Goal: Navigation & Orientation: Find specific page/section

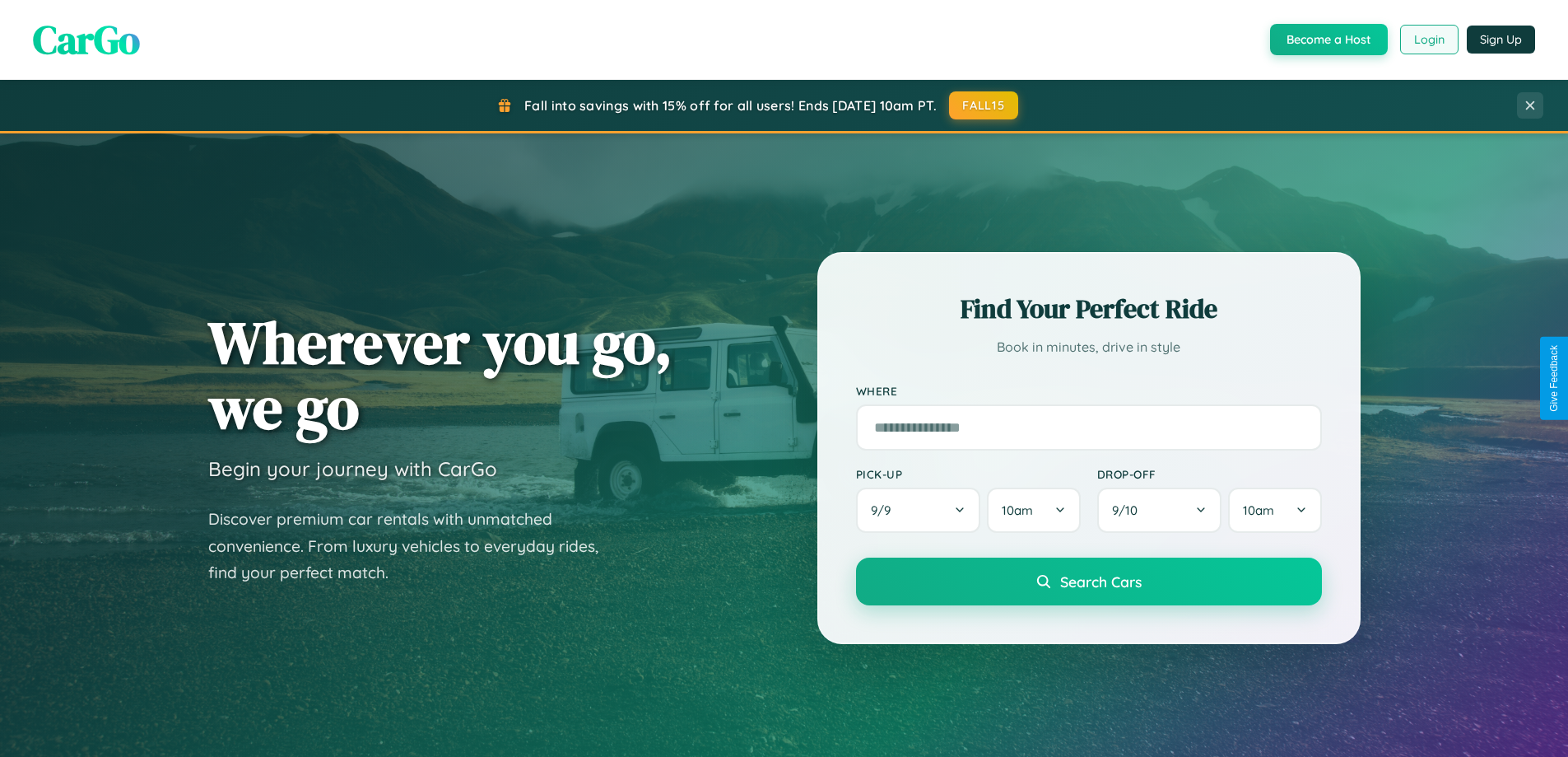
click at [1428, 39] on button "Login" at bounding box center [1428, 39] width 58 height 30
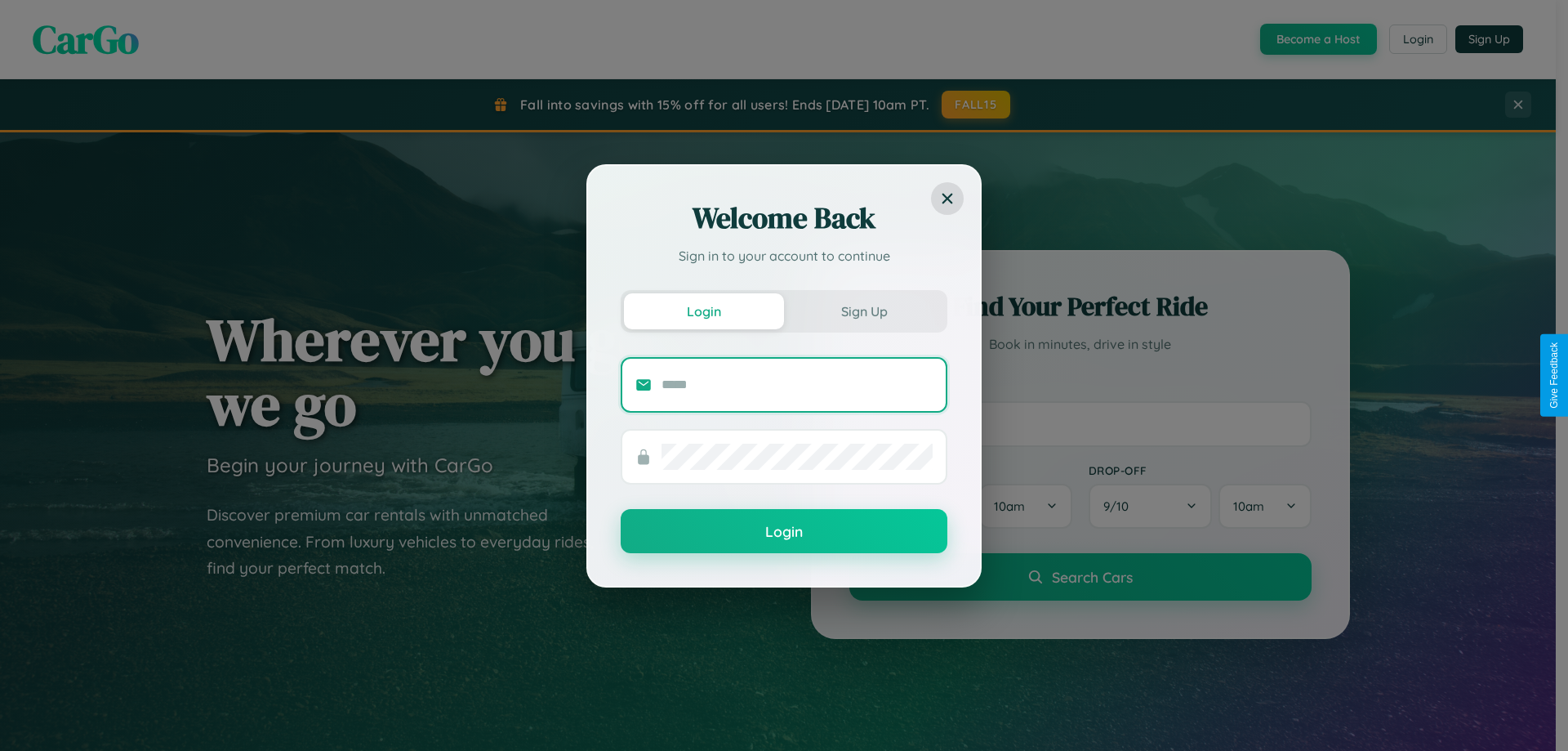
click at [797, 384] on input "text" at bounding box center [797, 385] width 271 height 26
type input "**********"
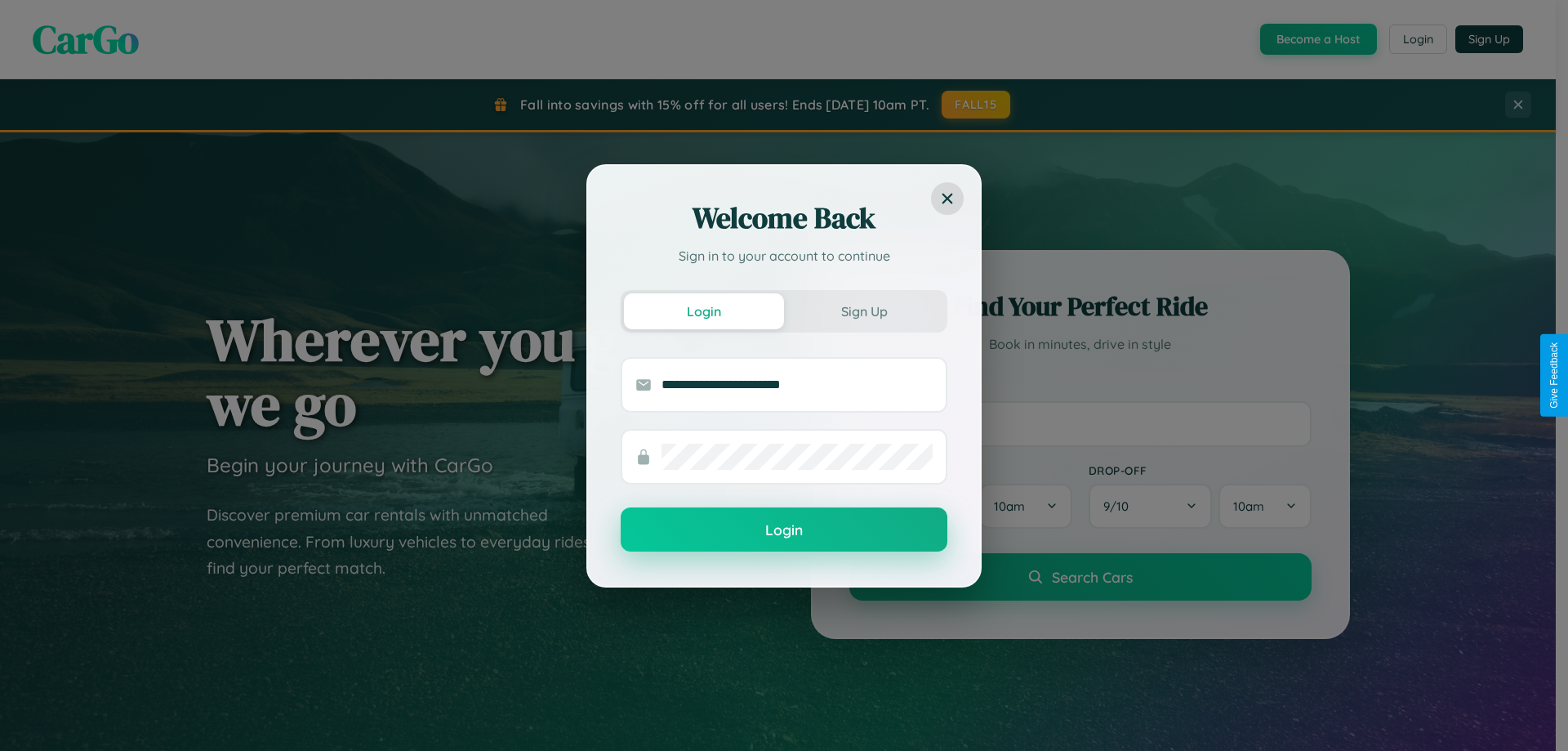
click at [784, 530] on button "Login" at bounding box center [784, 529] width 326 height 44
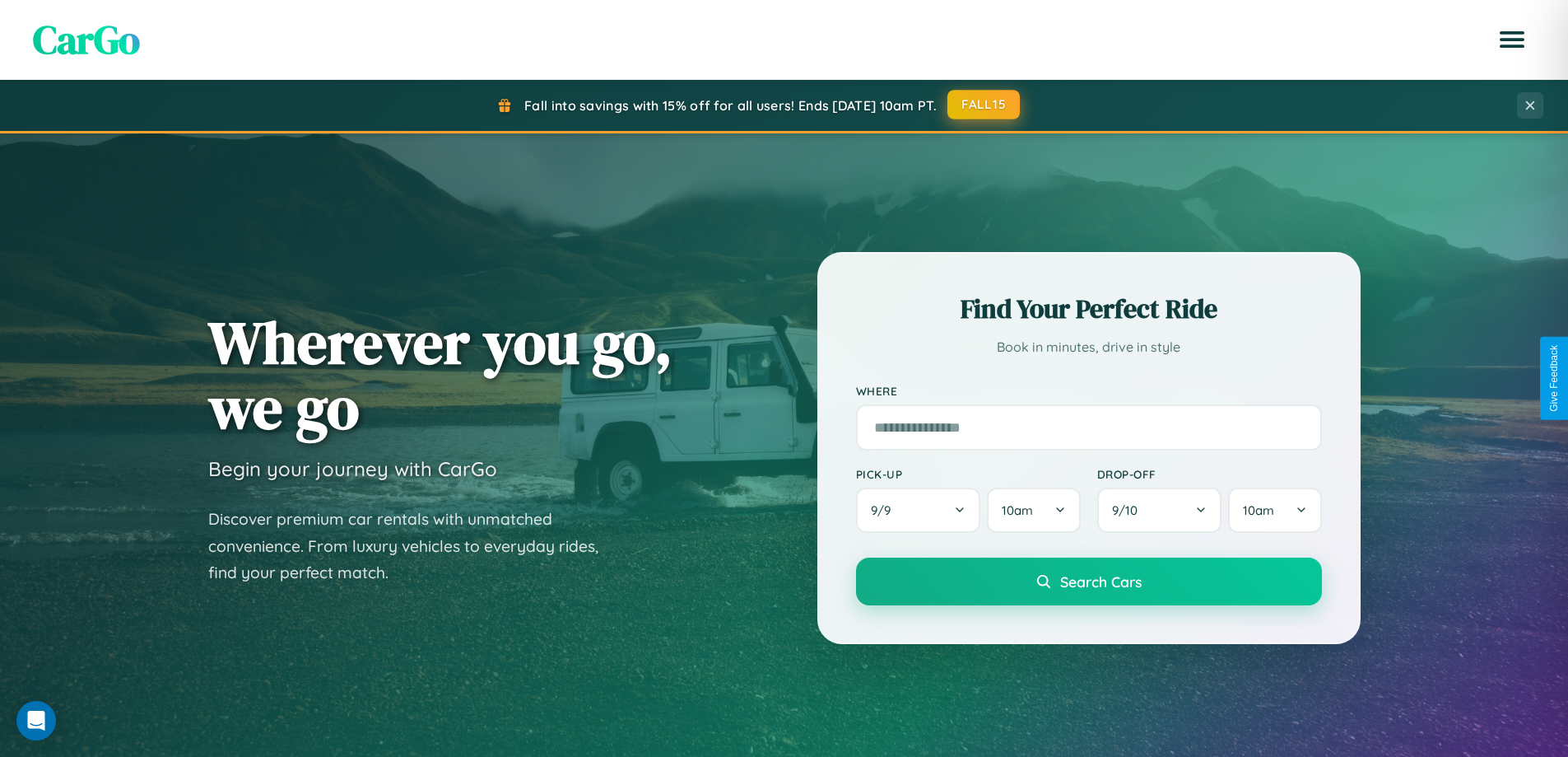
click at [984, 105] on button "FALL15" at bounding box center [983, 105] width 72 height 30
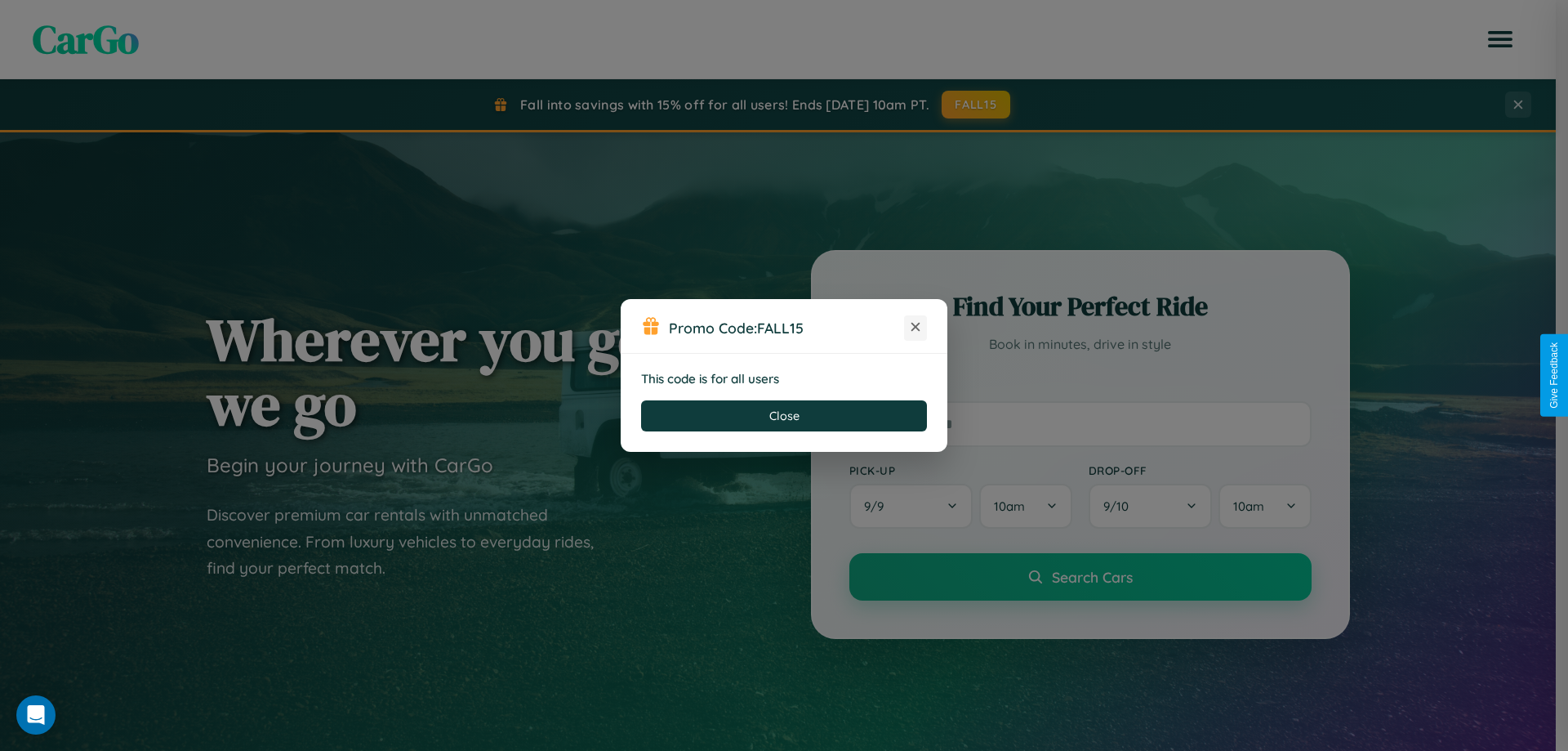
click at [915, 327] on icon at bounding box center [915, 327] width 16 height 16
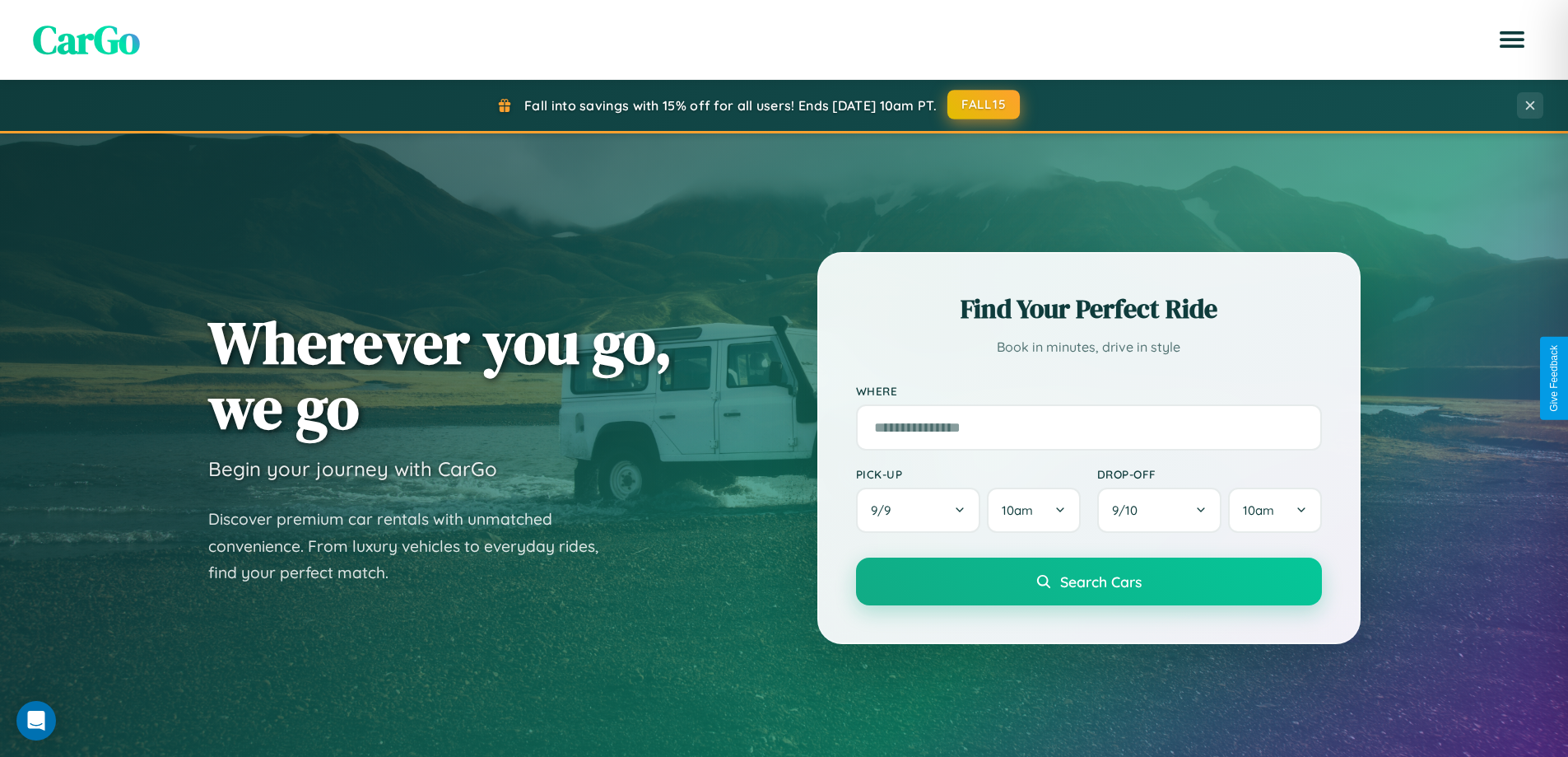
click at [984, 106] on button "FALL15" at bounding box center [983, 105] width 72 height 30
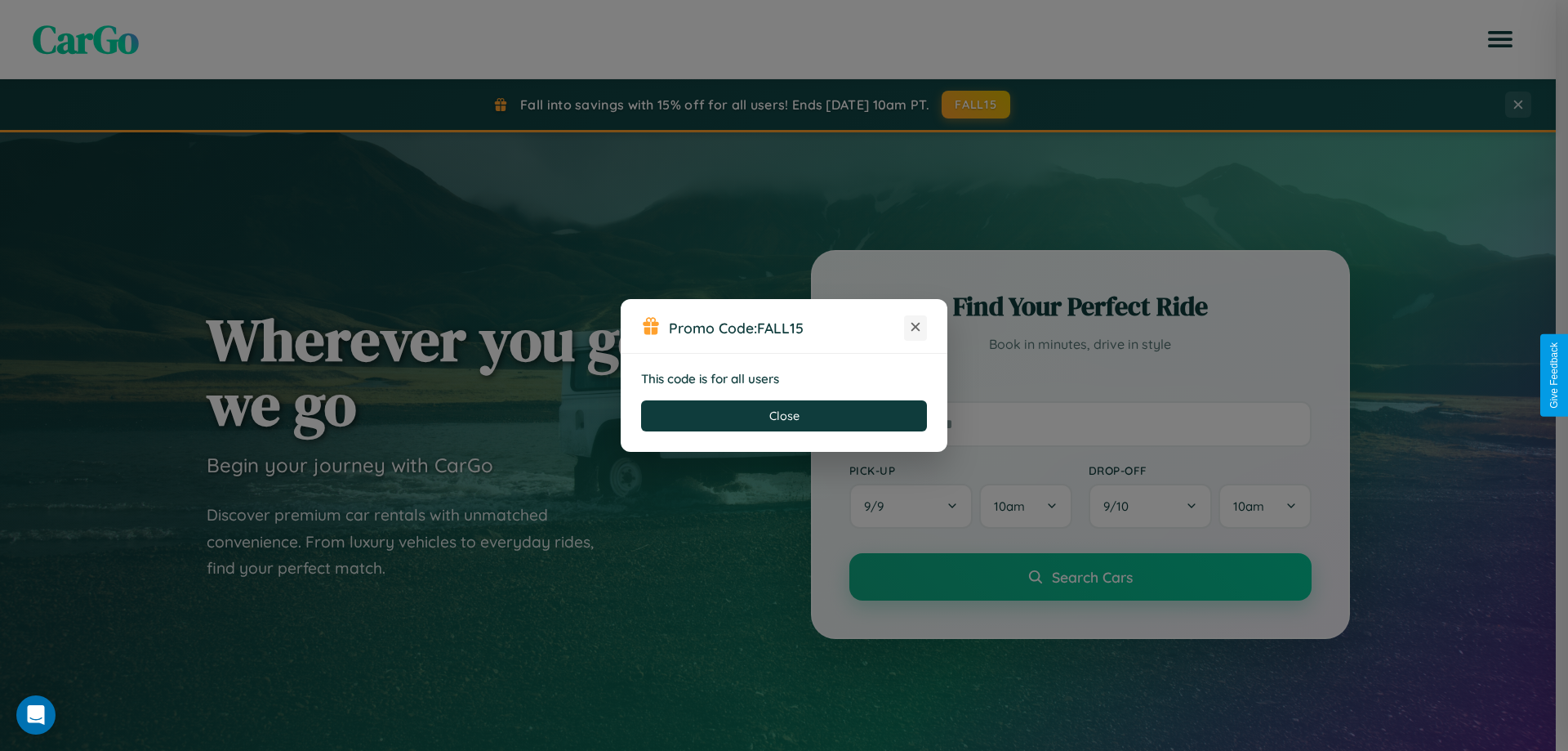
click at [915, 327] on icon at bounding box center [915, 327] width 16 height 16
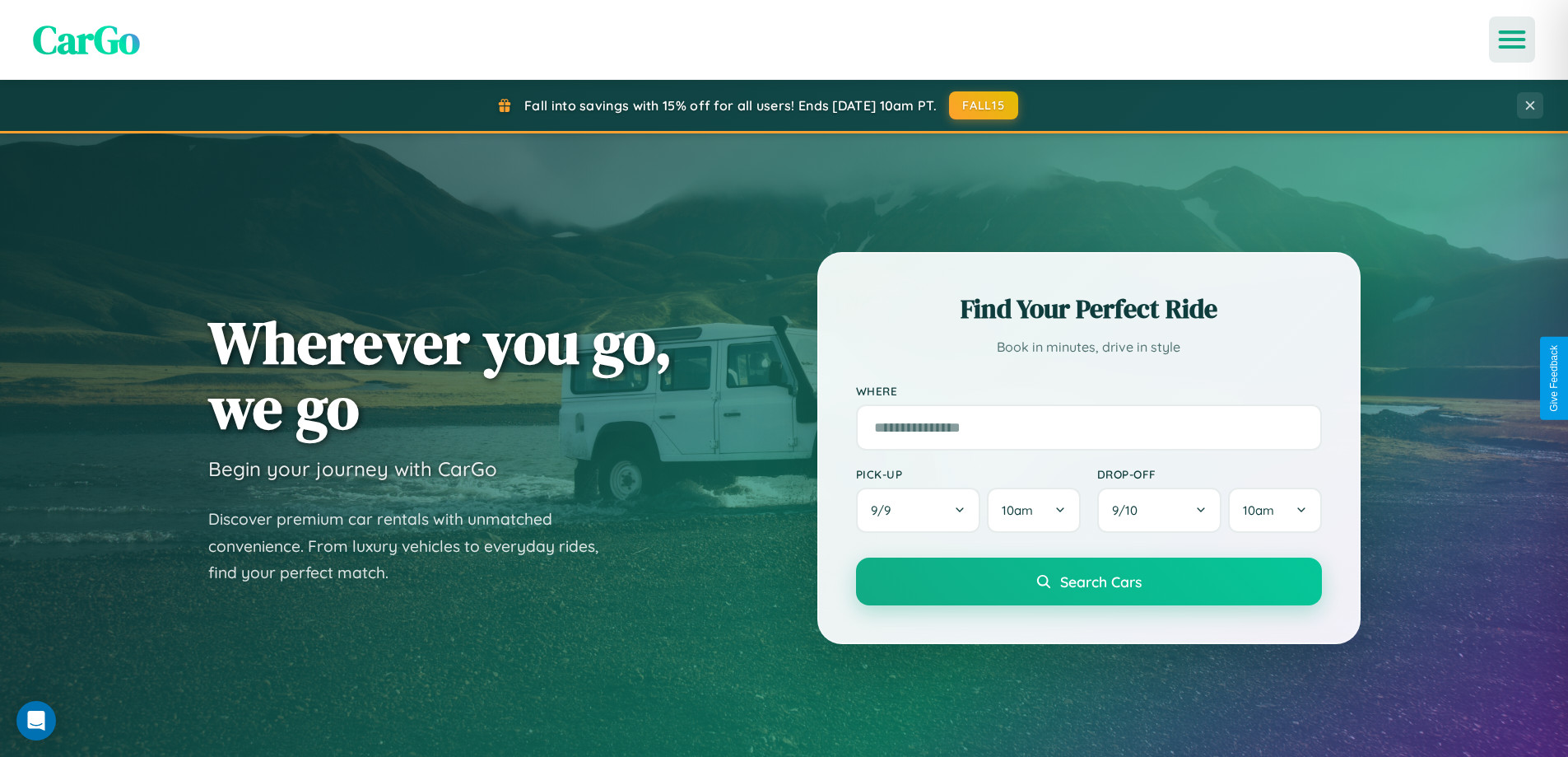
click at [1512, 39] on icon "Open menu" at bounding box center [1511, 39] width 24 height 15
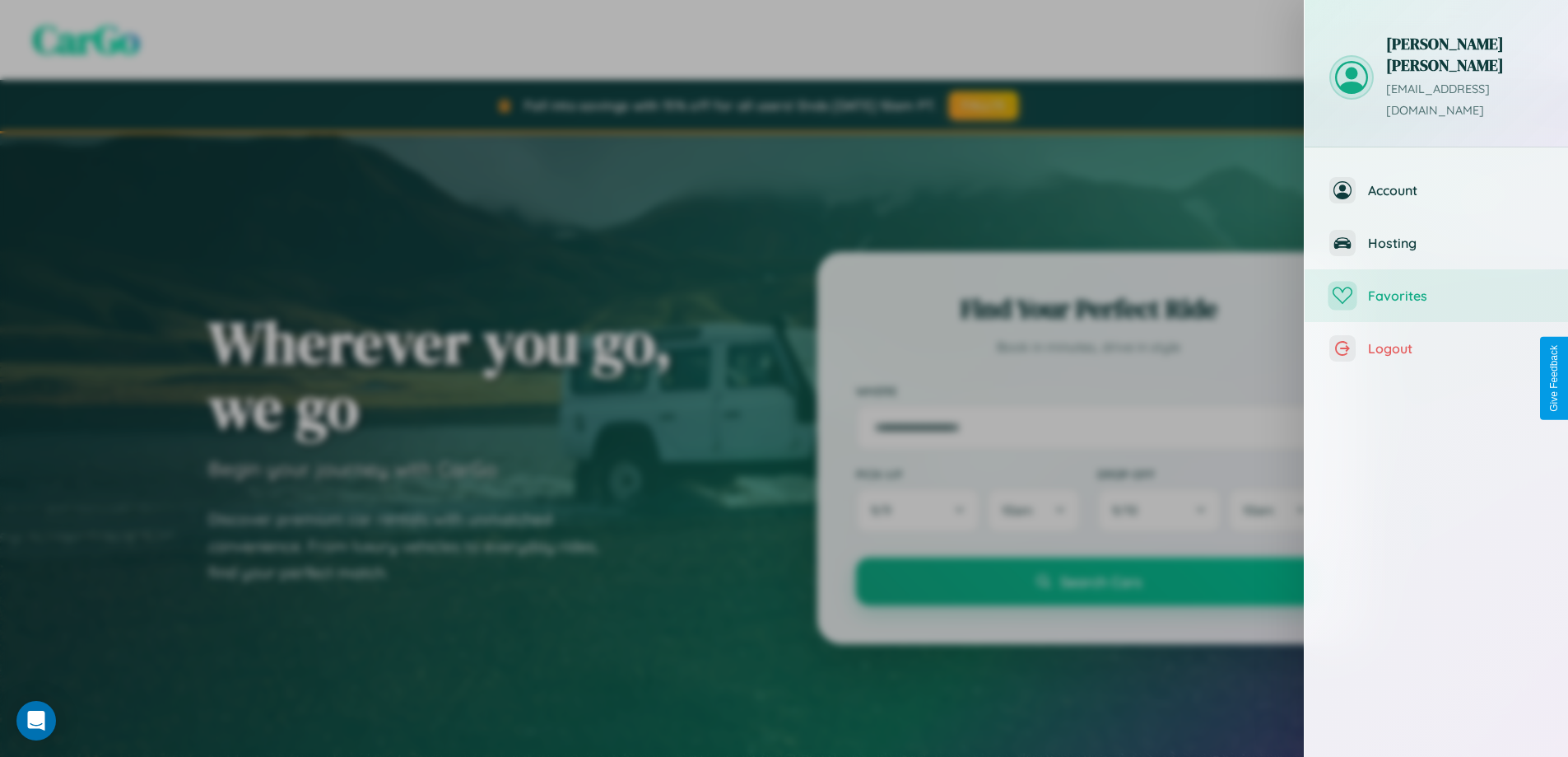
click at [1436, 287] on span "Favorites" at bounding box center [1455, 295] width 175 height 17
